Goal: Task Accomplishment & Management: Complete application form

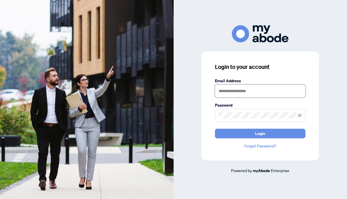
click at [227, 89] on input "text" at bounding box center [260, 90] width 90 height 13
type input "**********"
click at [245, 119] on span at bounding box center [260, 115] width 90 height 13
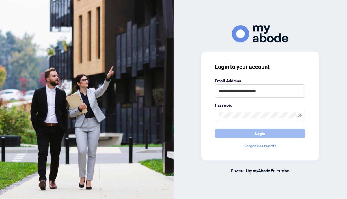
click at [259, 132] on span "Login" at bounding box center [260, 133] width 10 height 9
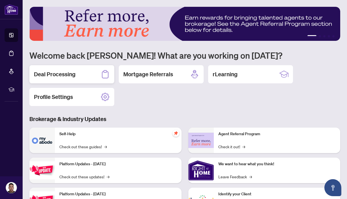
click at [82, 81] on div "Deal Processing" at bounding box center [71, 74] width 85 height 18
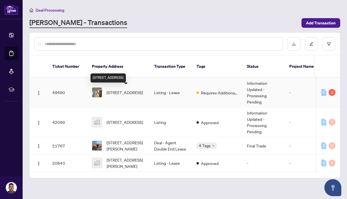
click at [132, 89] on span "1005-8 Cedarland Dr, Markham, Ontario L6G 0H4, Canada" at bounding box center [125, 92] width 36 height 6
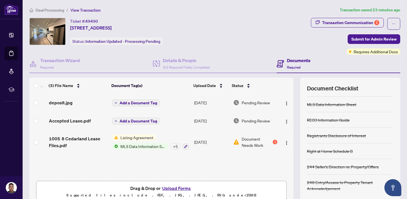
click at [295, 62] on h4 "Documents" at bounding box center [298, 60] width 23 height 7
click at [331, 120] on div "RECO Information Guide" at bounding box center [328, 120] width 43 height 6
click at [93, 138] on span "1005 8 Cedarland Lease Files.pdf" at bounding box center [78, 142] width 59 height 14
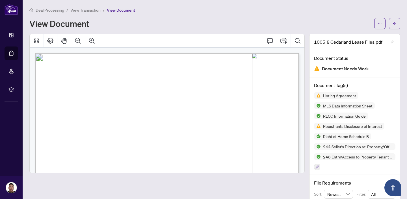
click at [331, 96] on span "Listing Agreement" at bounding box center [340, 95] width 38 height 4
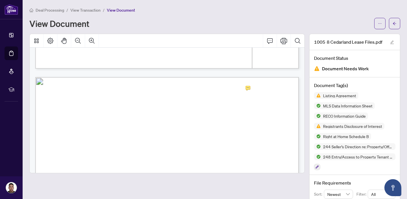
scroll to position [5605, 0]
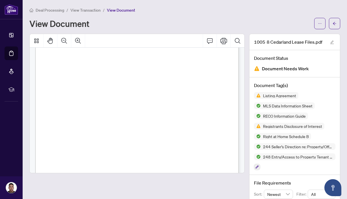
scroll to position [5188, 0]
click at [92, 8] on span "View Transaction" at bounding box center [85, 10] width 30 height 5
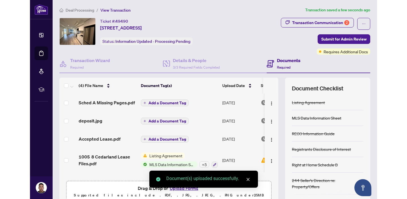
scroll to position [0, 0]
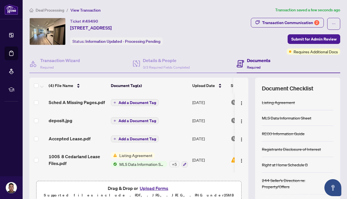
click at [130, 102] on span "Add a Document Tag" at bounding box center [137, 102] width 38 height 4
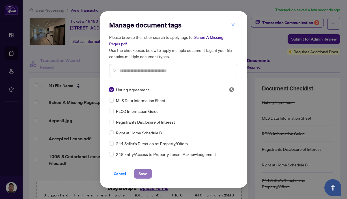
click at [145, 170] on button "Save" at bounding box center [143, 174] width 18 height 10
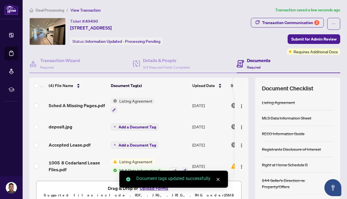
click at [137, 127] on span "Add a Document Tag" at bounding box center [137, 127] width 38 height 4
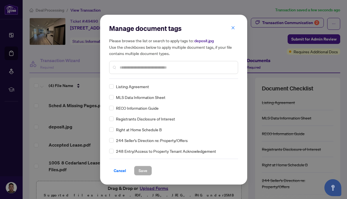
click at [159, 70] on div at bounding box center [173, 67] width 129 height 13
click at [158, 67] on input "text" at bounding box center [177, 67] width 114 height 6
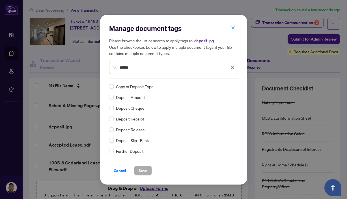
type input "******"
click at [141, 171] on span "Save" at bounding box center [143, 170] width 9 height 9
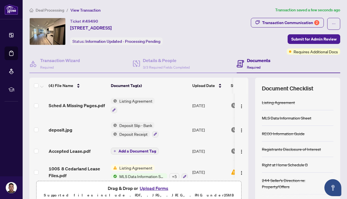
click at [137, 149] on span "Add a Document Tag" at bounding box center [137, 151] width 38 height 4
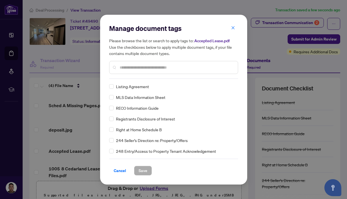
click at [146, 67] on input "text" at bounding box center [177, 67] width 114 height 6
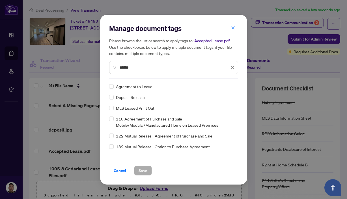
type input "*****"
click at [145, 171] on button "Save" at bounding box center [143, 170] width 18 height 10
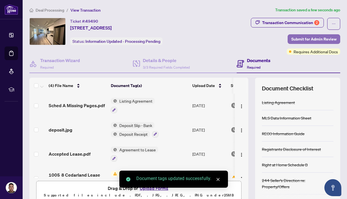
click at [308, 37] on span "Submit for Admin Review" at bounding box center [313, 38] width 45 height 9
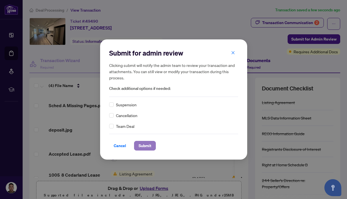
click at [141, 144] on span "Submit" at bounding box center [145, 145] width 13 height 9
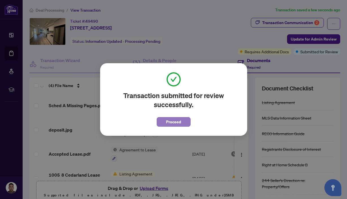
click at [178, 122] on span "Proceed" at bounding box center [173, 121] width 15 height 9
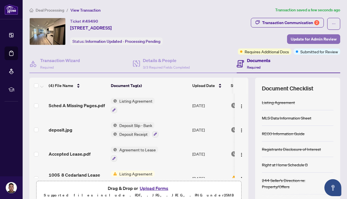
click at [296, 38] on span "Update for Admin Review" at bounding box center [314, 38] width 46 height 9
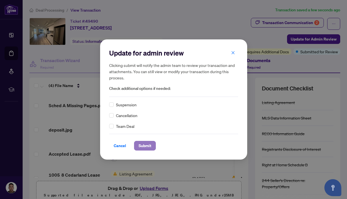
click at [149, 146] on button "Submit" at bounding box center [145, 146] width 22 height 10
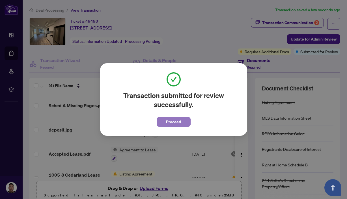
click at [174, 120] on span "Proceed" at bounding box center [173, 121] width 15 height 9
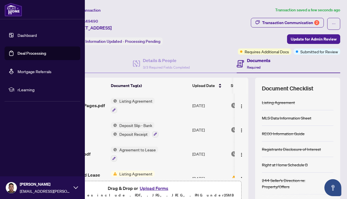
click at [8, 4] on img at bounding box center [14, 10] width 18 height 14
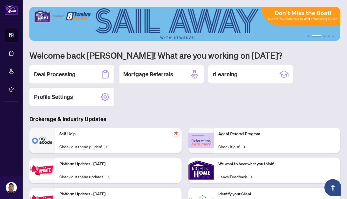
click at [184, 104] on div "Deal Processing Mortgage Referrals rLearning Profile Settings" at bounding box center [184, 85] width 311 height 41
